Goal: Information Seeking & Learning: Learn about a topic

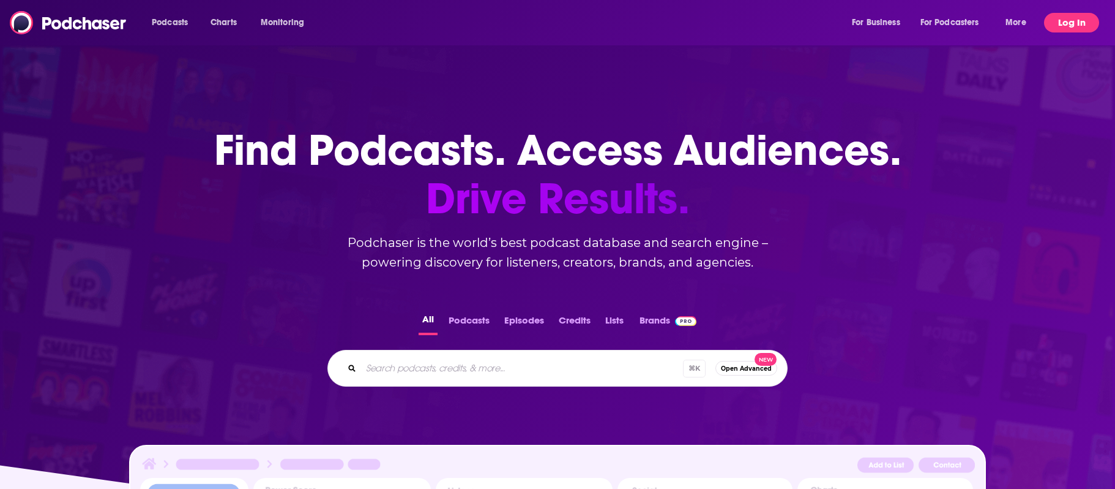
click at [1088, 13] on button "Log In" at bounding box center [1071, 23] width 55 height 20
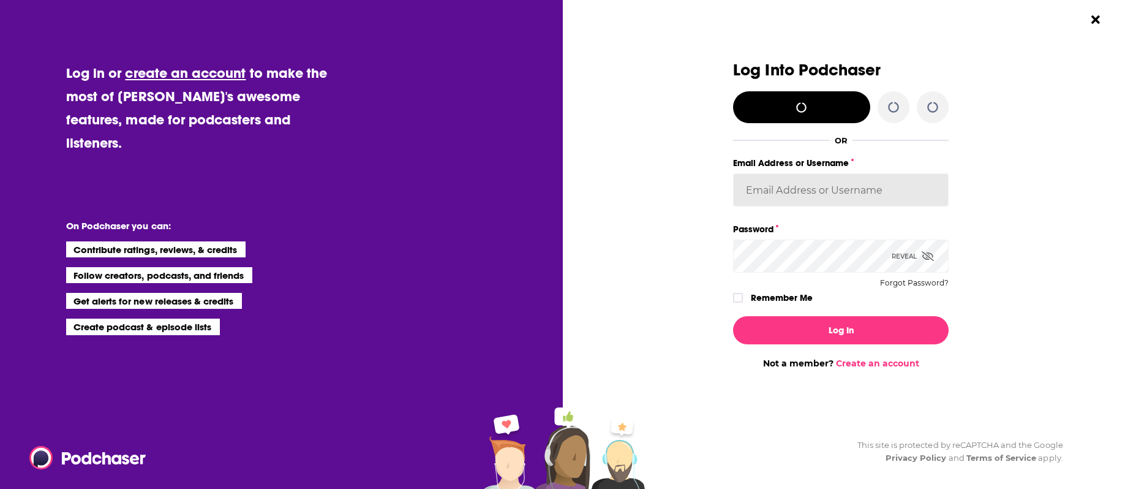
click at [831, 190] on input "Email Address or Username" at bounding box center [840, 189] width 215 height 33
type input "cfreundlich"
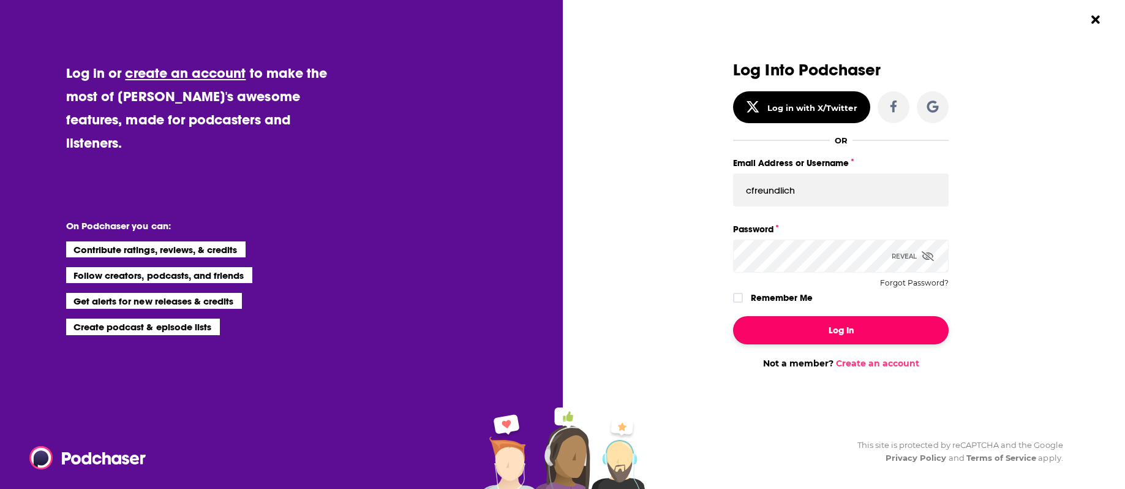
click at [835, 322] on button "Log In" at bounding box center [840, 330] width 215 height 28
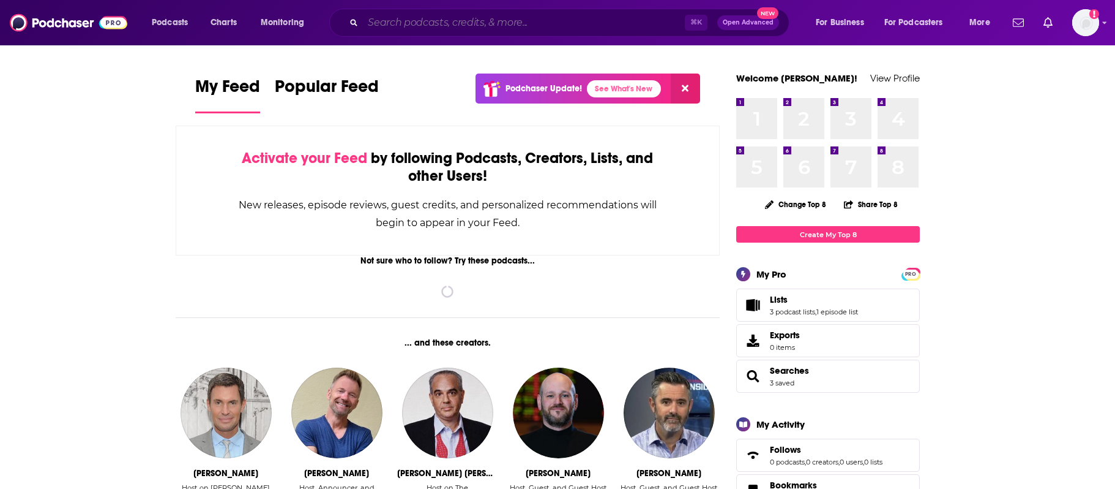
click at [531, 27] on input "Search podcasts, credits, & more..." at bounding box center [524, 23] width 322 height 20
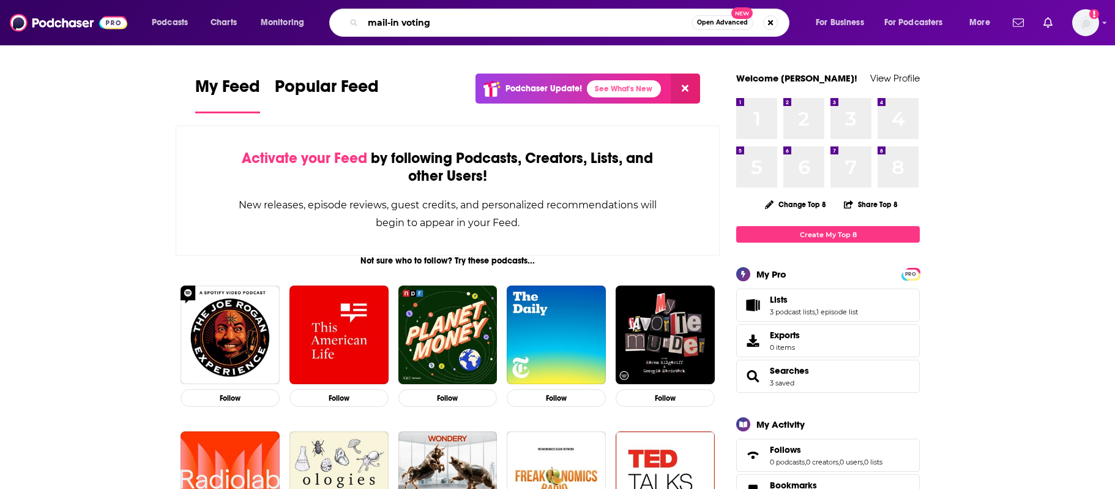
type input "mail-in voting"
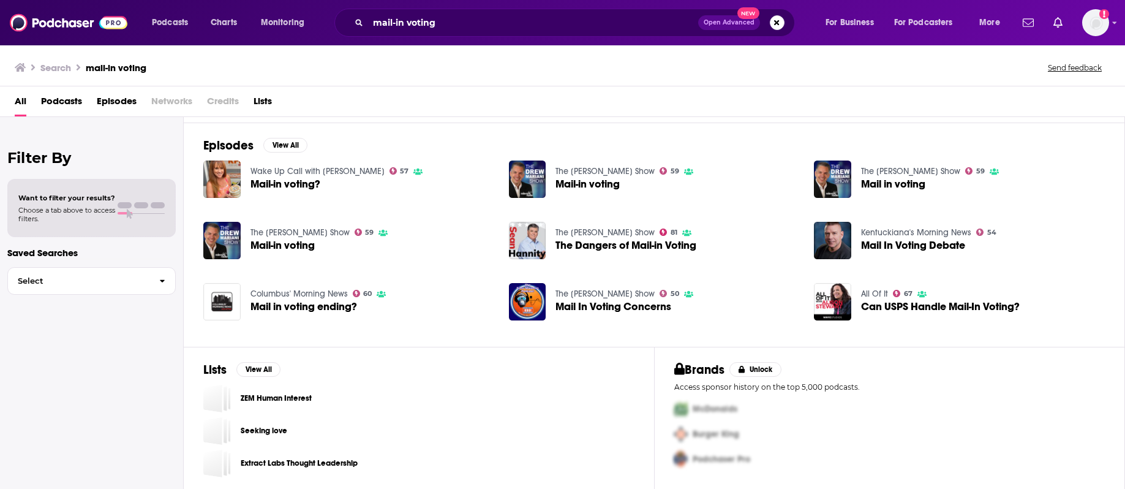
scroll to position [168, 0]
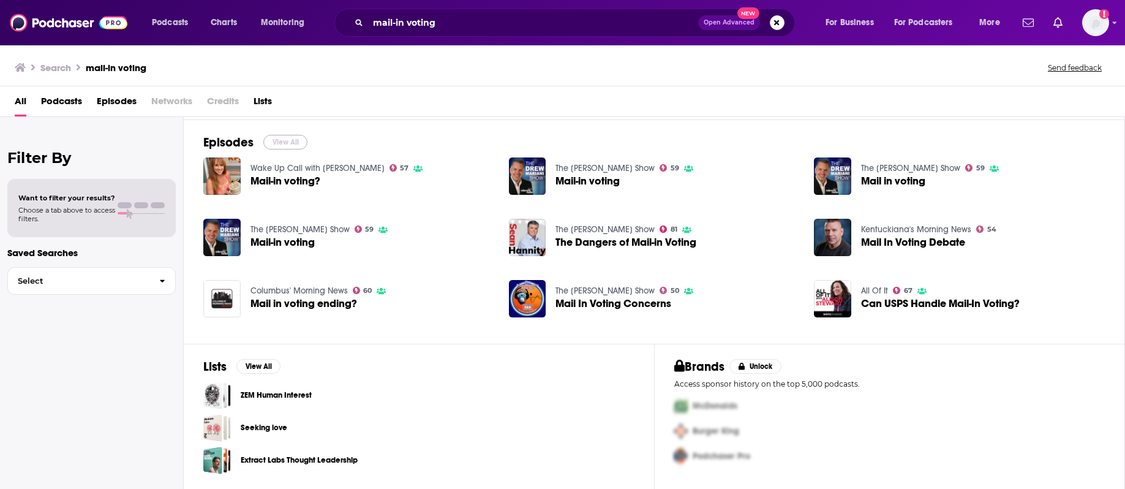
click at [289, 145] on button "View All" at bounding box center [285, 142] width 44 height 15
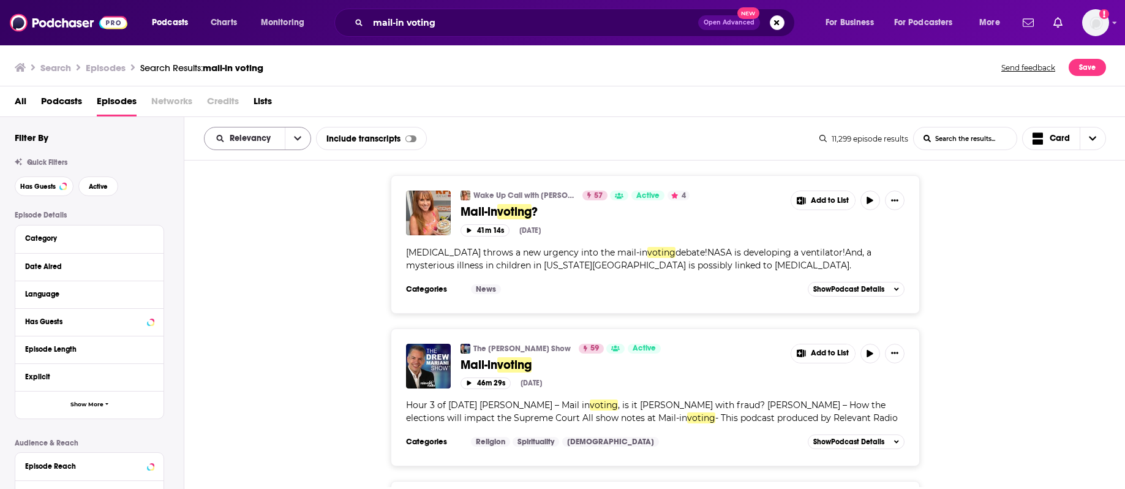
click at [296, 141] on icon "open menu" at bounding box center [297, 138] width 7 height 9
click at [275, 220] on span "New" at bounding box center [265, 222] width 72 height 7
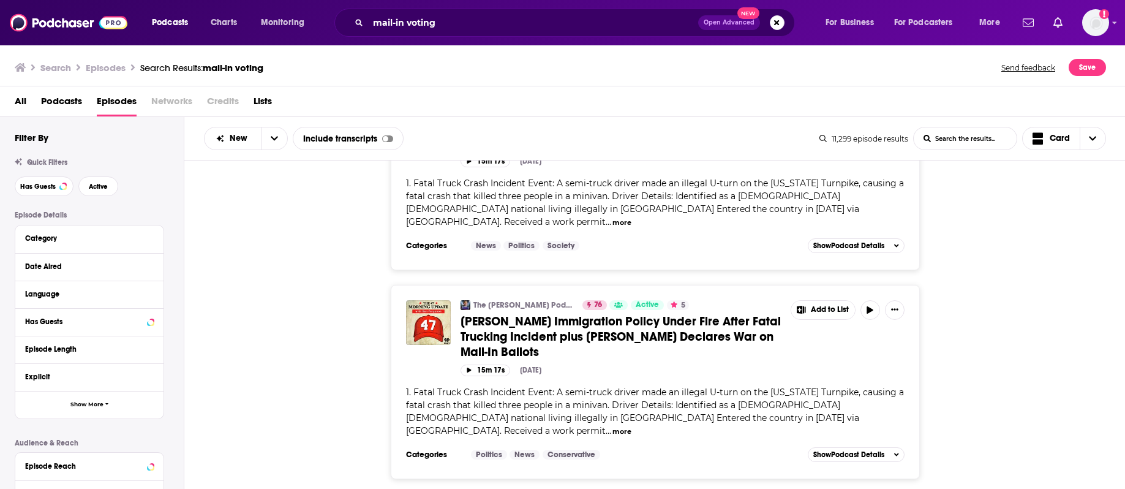
scroll to position [4260, 0]
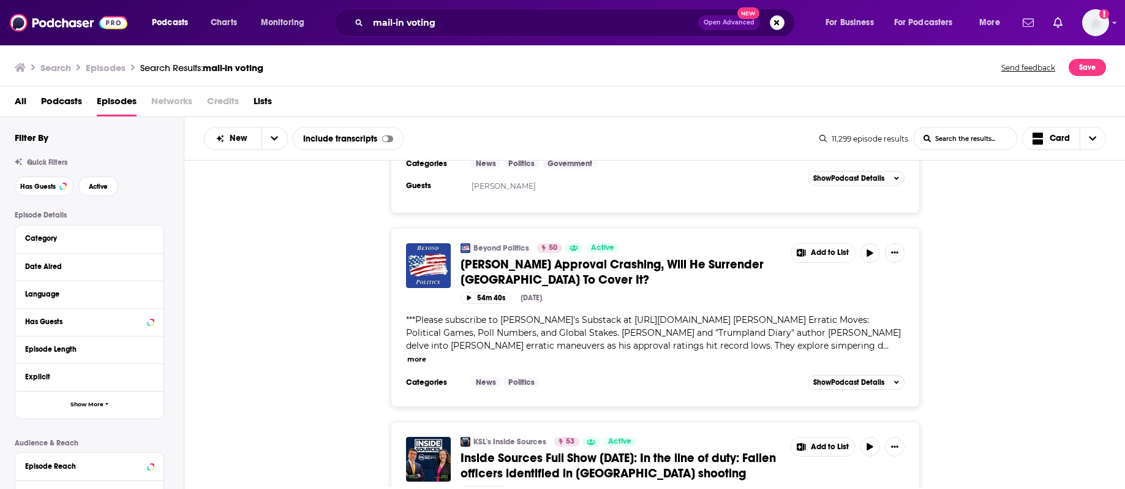
scroll to position [8504, 0]
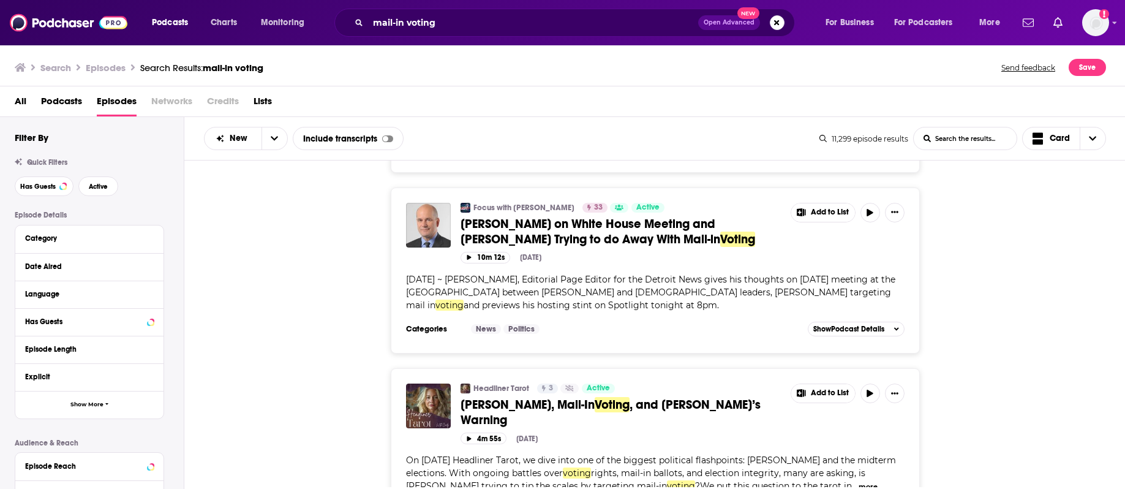
scroll to position [12885, 0]
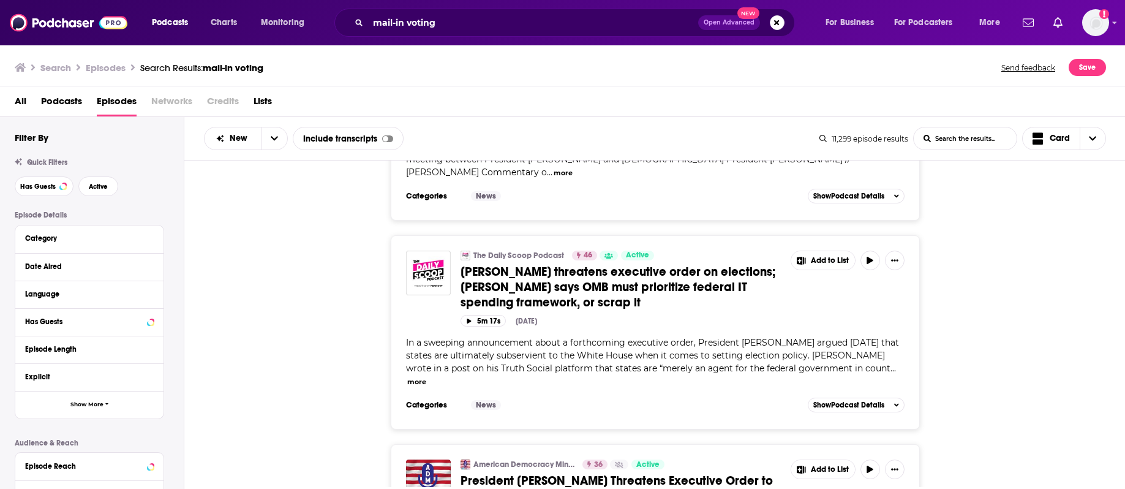
scroll to position [17283, 0]
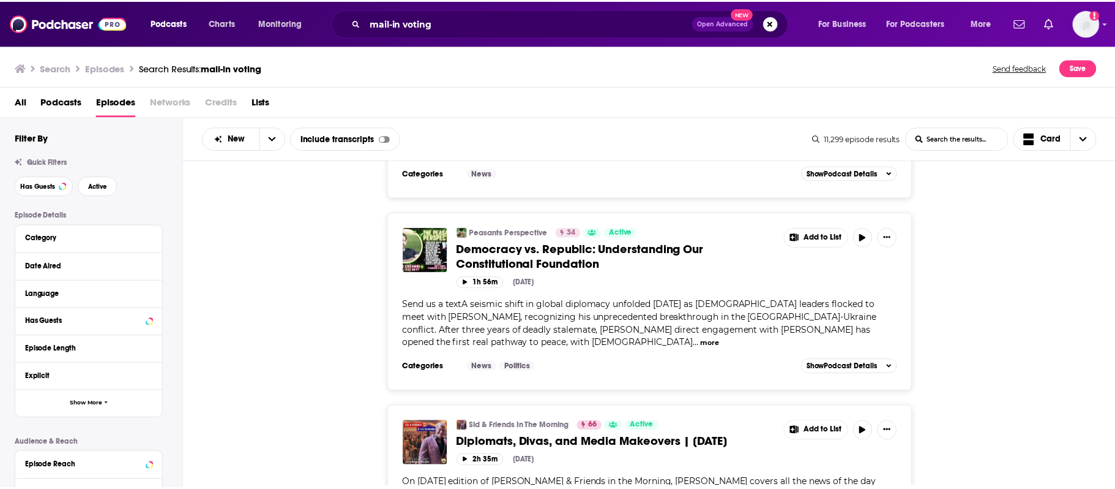
scroll to position [17865, 0]
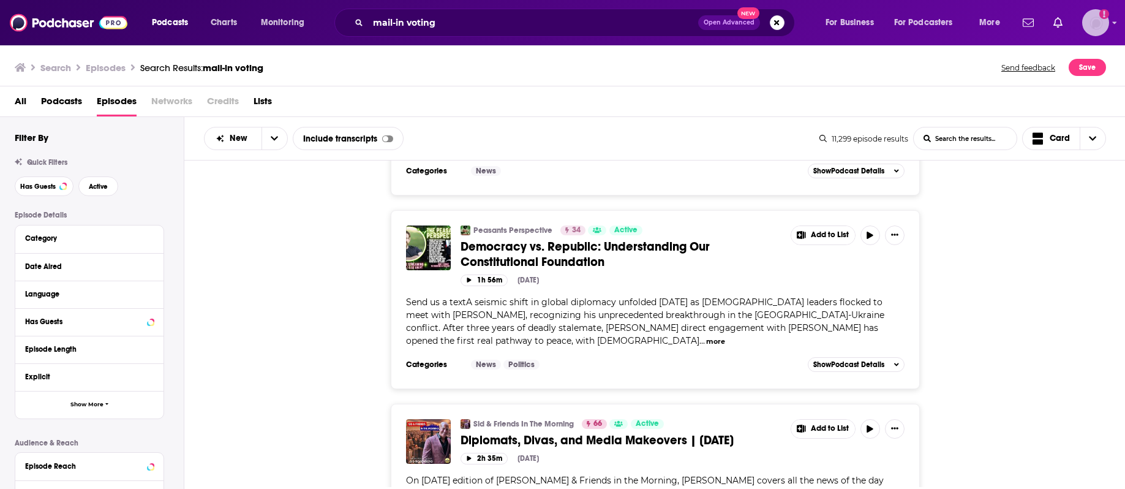
click at [1090, 29] on img "Logged in as cfreundlich" at bounding box center [1095, 22] width 27 height 27
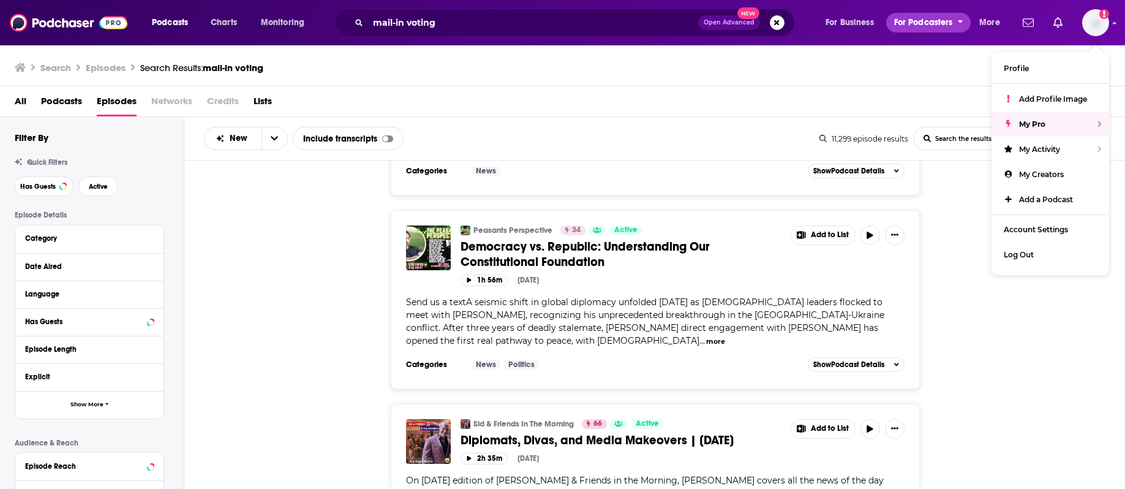
click at [950, 26] on span "For Podcasters" at bounding box center [923, 22] width 59 height 17
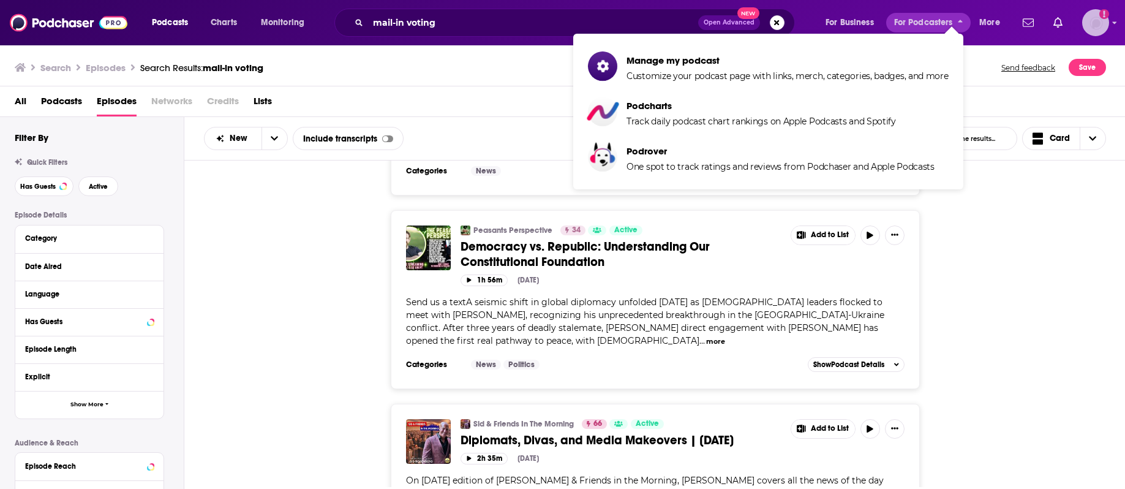
click at [1095, 22] on img "Logged in as cfreundlich" at bounding box center [1095, 22] width 27 height 27
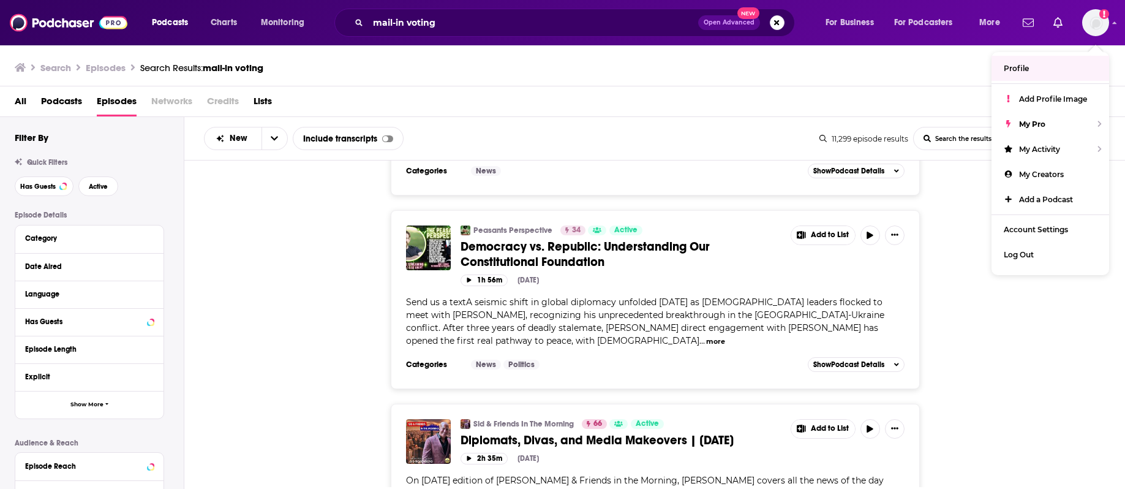
click at [24, 92] on span "All" at bounding box center [21, 103] width 12 height 25
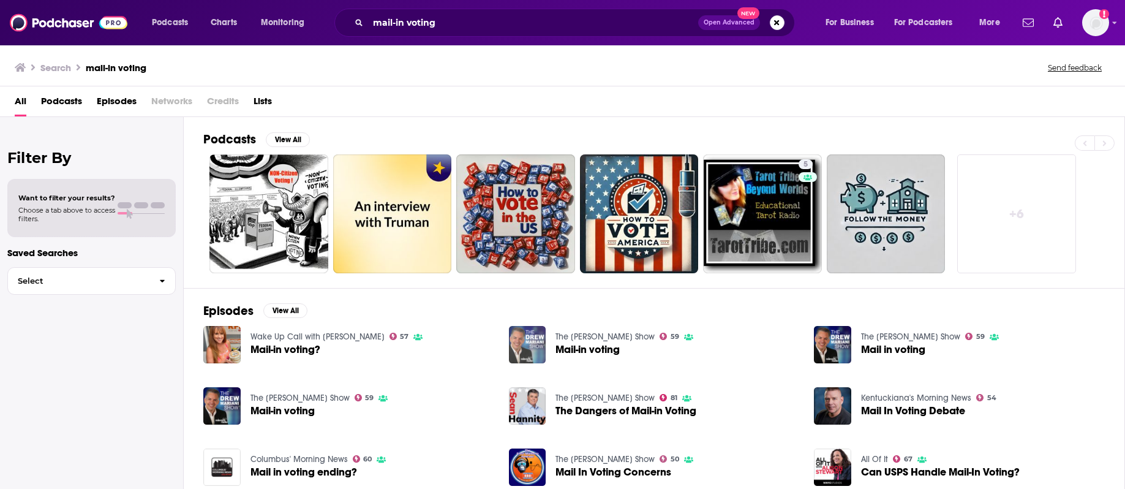
click at [531, 348] on img "Mail-in voting" at bounding box center [527, 344] width 37 height 37
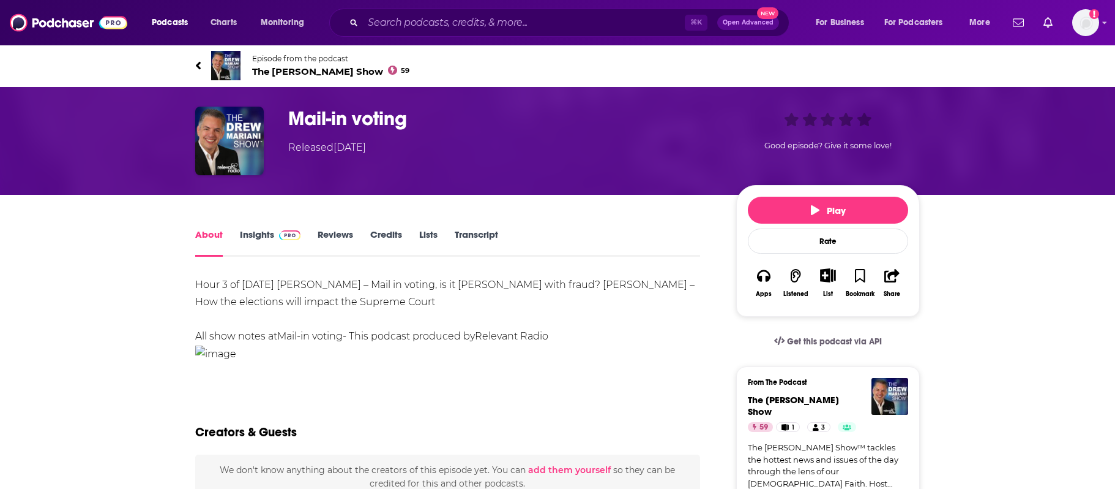
click at [315, 66] on span "The [PERSON_NAME] Show 59" at bounding box center [330, 72] width 157 height 12
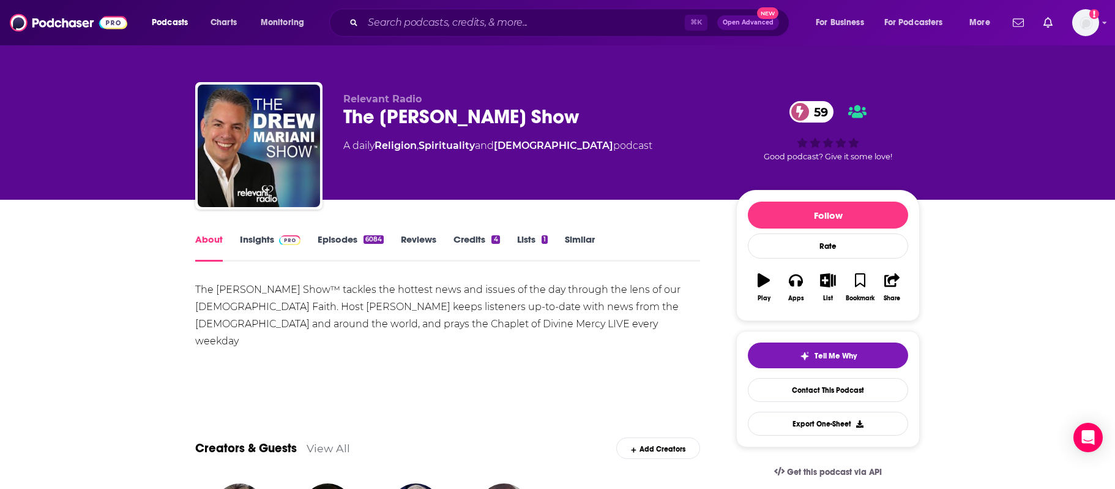
click at [409, 6] on div "Podcasts Charts Monitoring ⌘ K Open Advanced New For Business For Podcasters Mo…" at bounding box center [557, 22] width 1115 height 45
click at [407, 18] on input "Search podcasts, credits, & more..." at bounding box center [524, 23] width 322 height 20
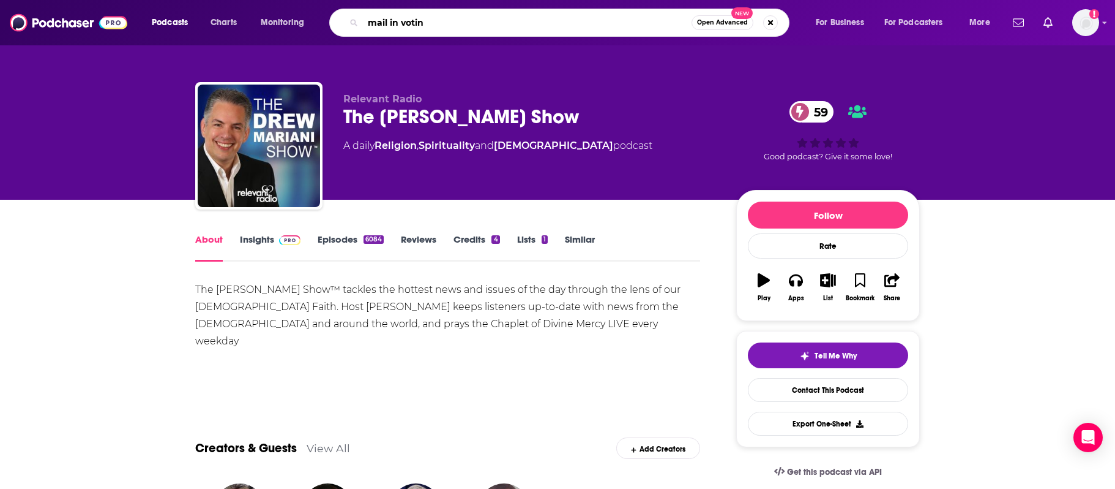
type input "mail in voting"
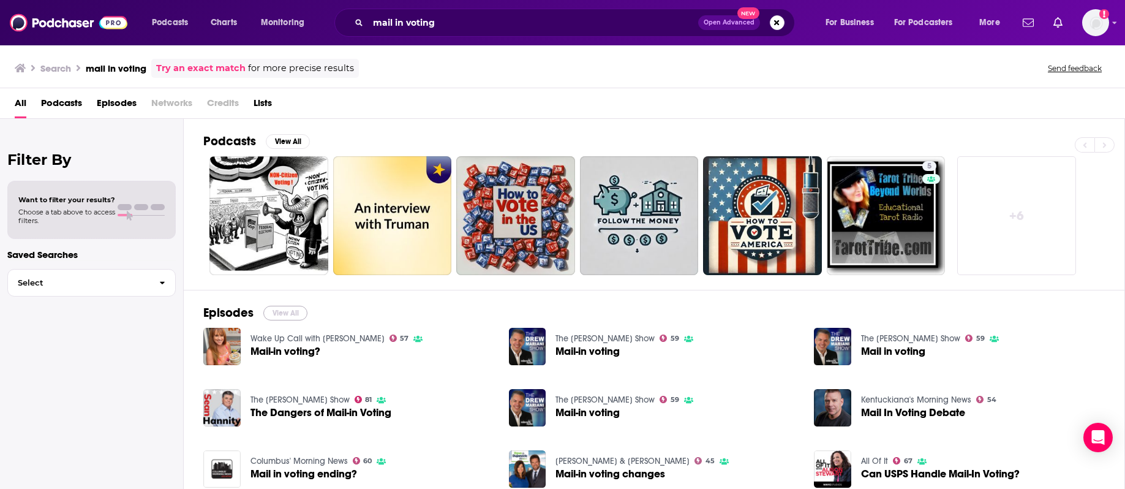
click at [285, 312] on button "View All" at bounding box center [285, 312] width 44 height 15
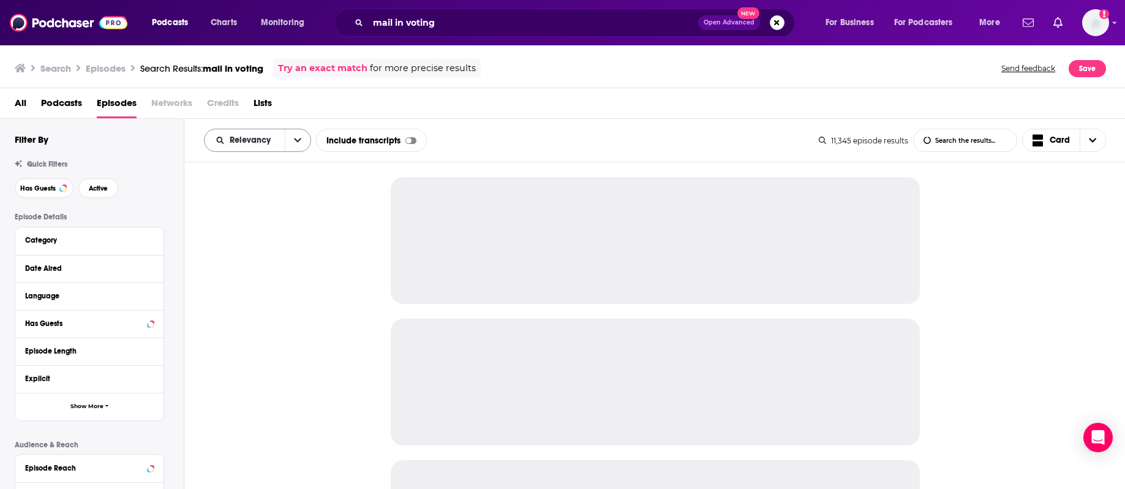
click at [266, 133] on div "Relevancy" at bounding box center [257, 140] width 107 height 23
click at [290, 130] on button "open menu" at bounding box center [298, 140] width 26 height 22
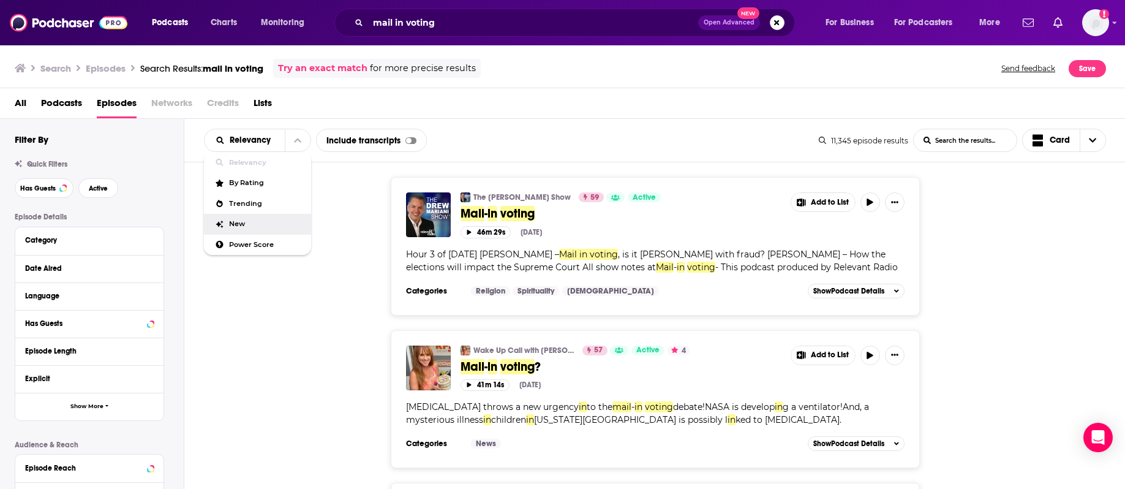
click at [273, 221] on span "New" at bounding box center [265, 223] width 72 height 7
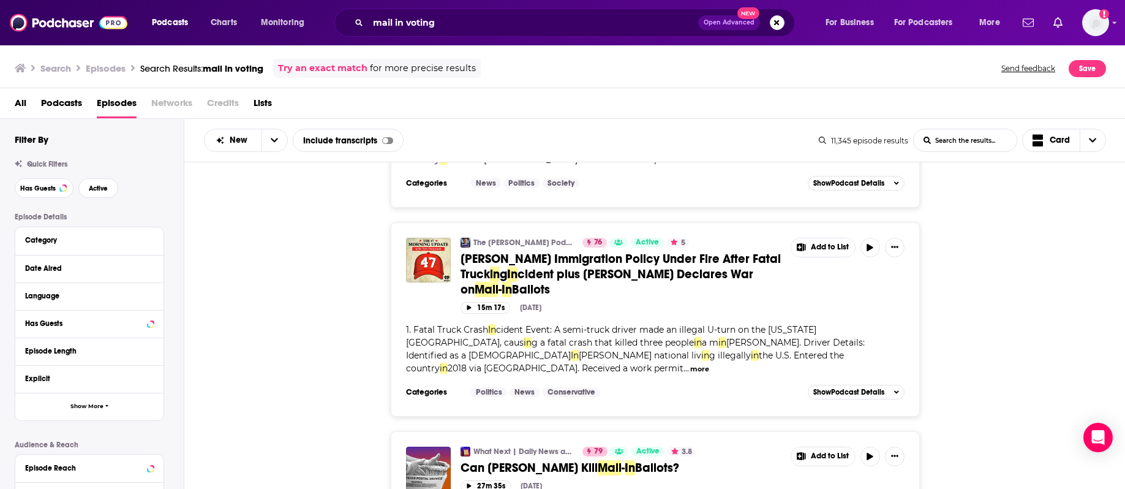
scroll to position [4260, 0]
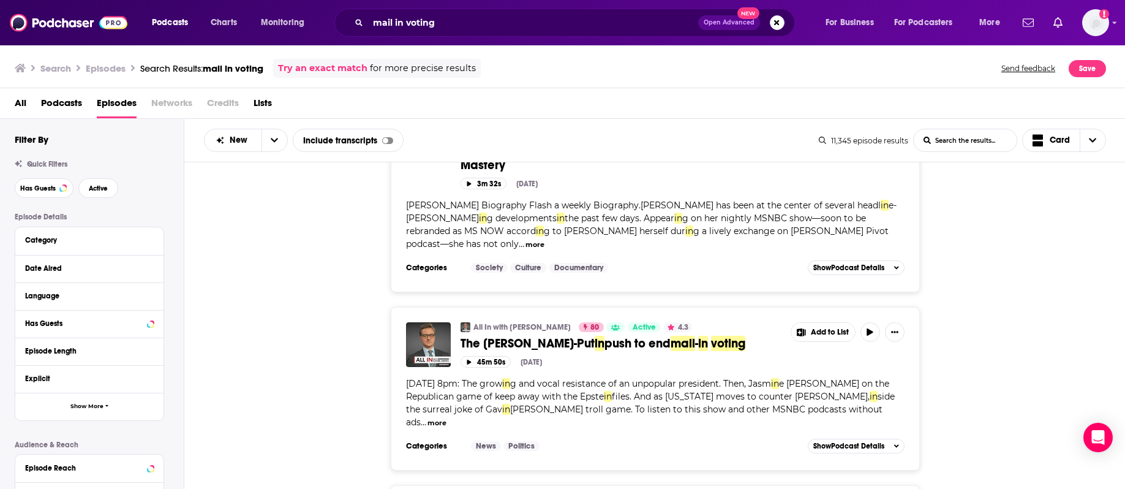
scroll to position [6239, 0]
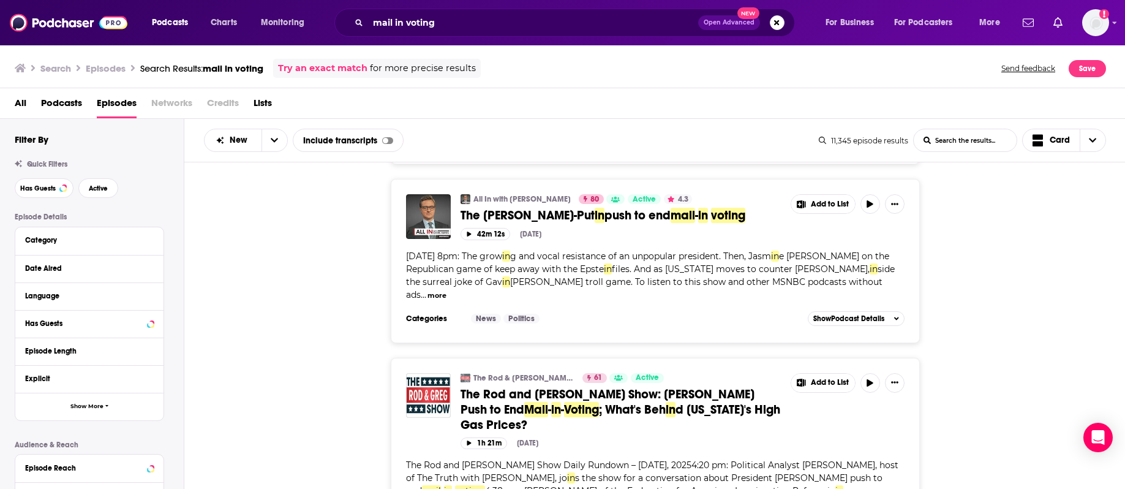
click at [392, 6] on div "Podcasts Charts Monitoring mail in voting Open Advanced New For Business For Po…" at bounding box center [562, 22] width 1125 height 45
click at [394, 16] on input "mail in voting" at bounding box center [533, 23] width 330 height 20
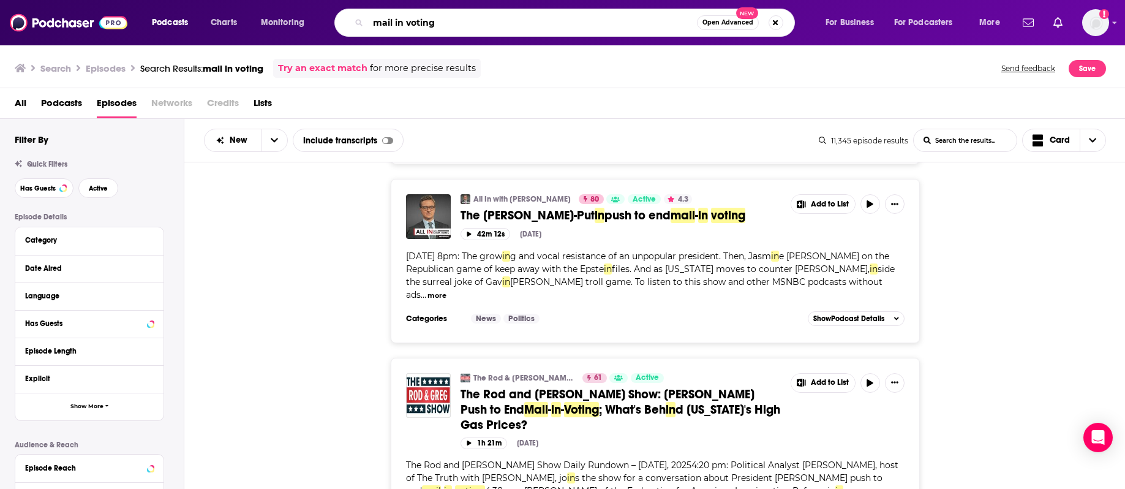
click at [394, 16] on input "mail in voting" at bounding box center [532, 23] width 329 height 20
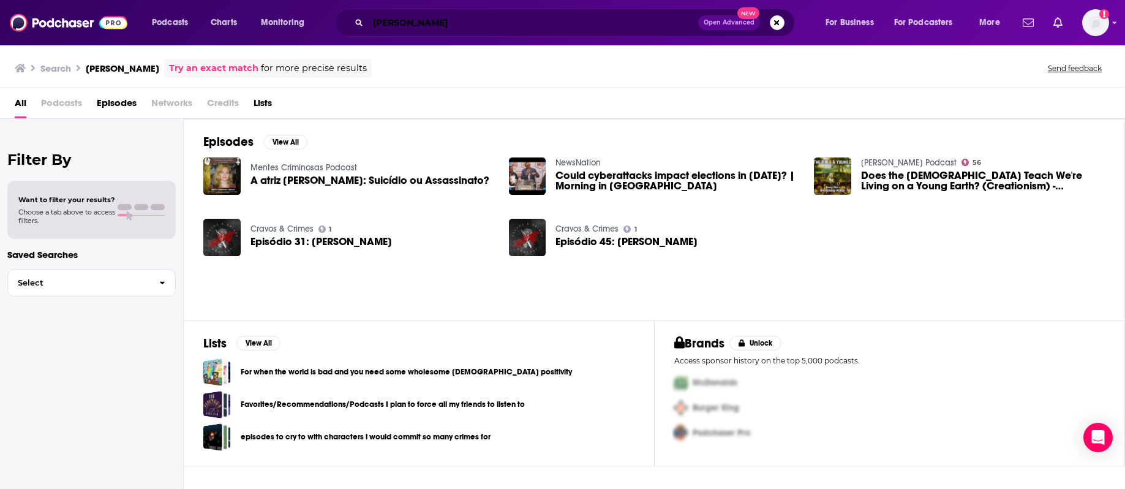
click at [397, 26] on input "[PERSON_NAME]" at bounding box center [533, 23] width 330 height 20
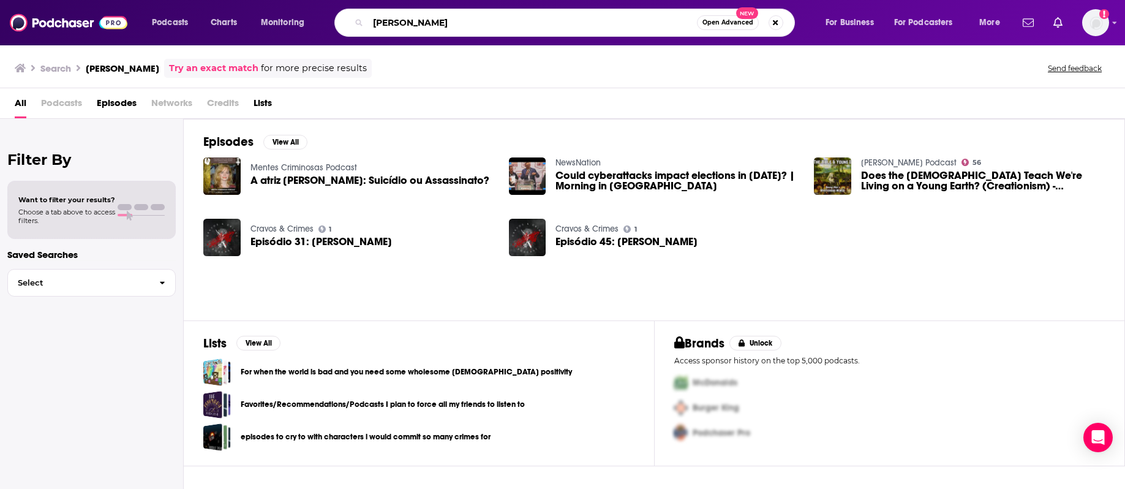
click at [397, 26] on input "[PERSON_NAME]" at bounding box center [532, 23] width 329 height 20
paste input "an"
type input "[PERSON_NAME]"
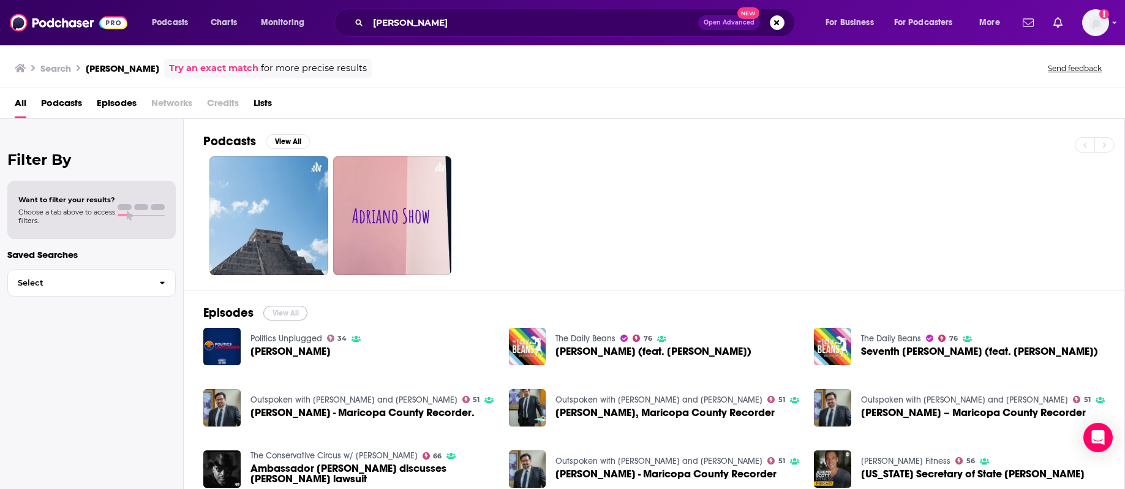
click at [288, 318] on button "View All" at bounding box center [285, 312] width 44 height 15
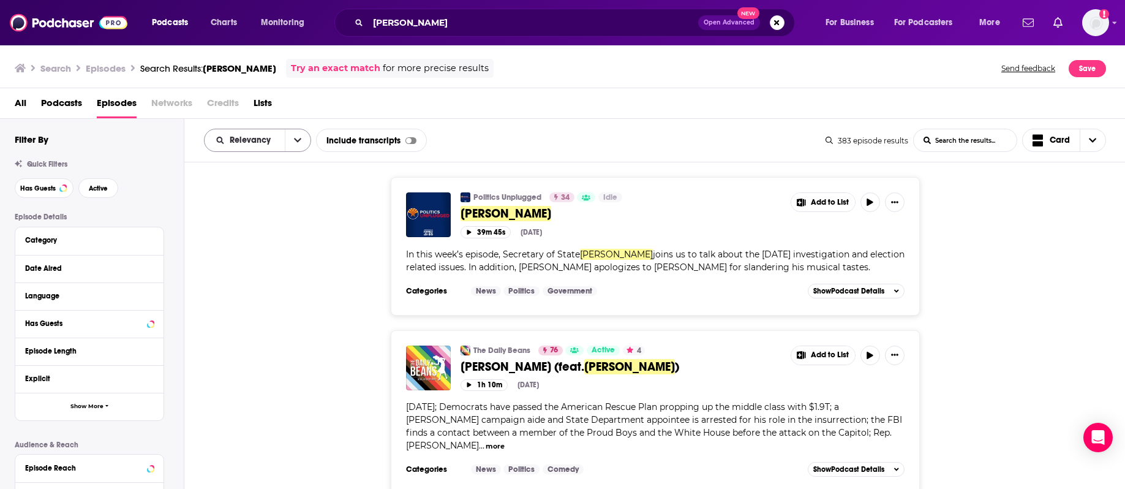
click at [290, 138] on button "open menu" at bounding box center [298, 140] width 26 height 22
click at [261, 225] on span "New" at bounding box center [265, 223] width 72 height 7
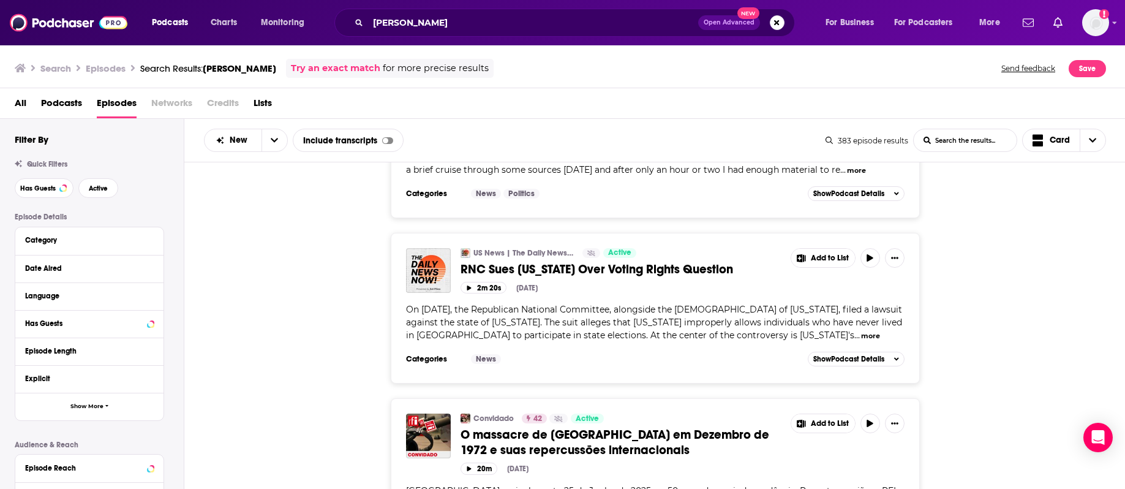
scroll to position [1999, 0]
